Goal: Navigation & Orientation: Find specific page/section

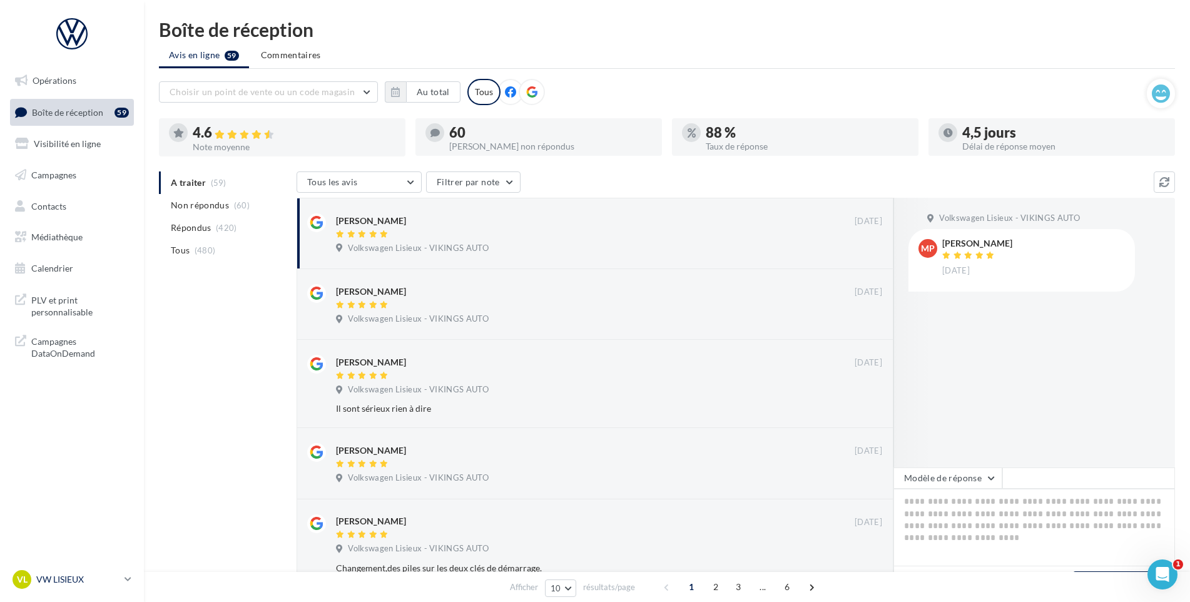
click at [36, 582] on p "VW LISIEUX" at bounding box center [77, 579] width 83 height 13
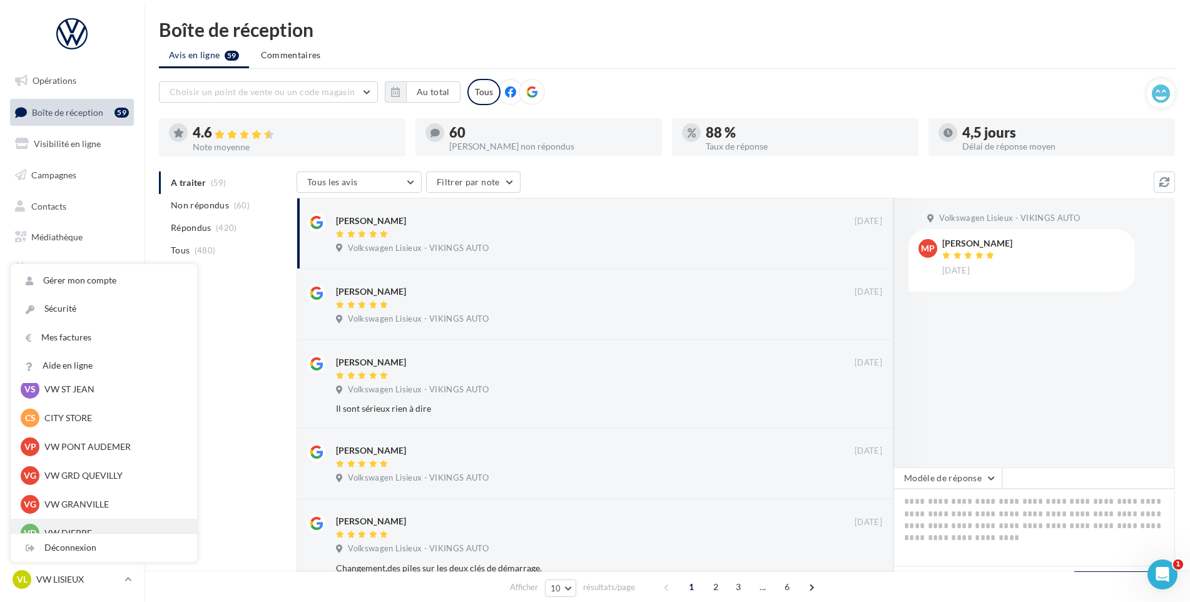
scroll to position [215, 0]
click at [88, 382] on div "VS VW ST JEAN vw-stj-vau" at bounding box center [104, 389] width 166 height 19
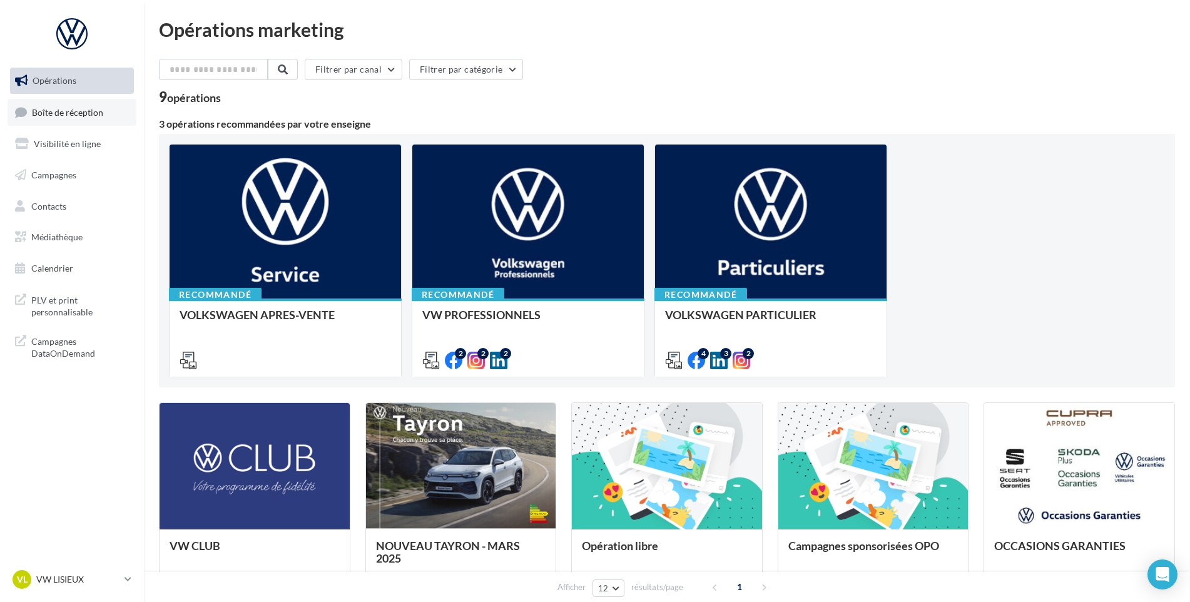
click at [113, 109] on link "Boîte de réception" at bounding box center [72, 112] width 129 height 27
